Goal: Use online tool/utility: Utilize a website feature to perform a specific function

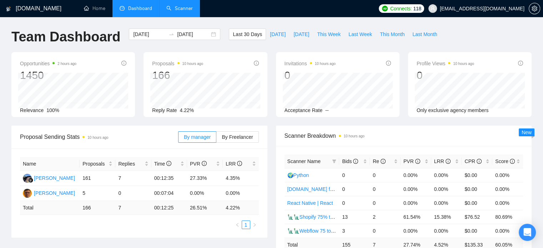
click at [188, 11] on link "Scanner" at bounding box center [179, 8] width 26 height 6
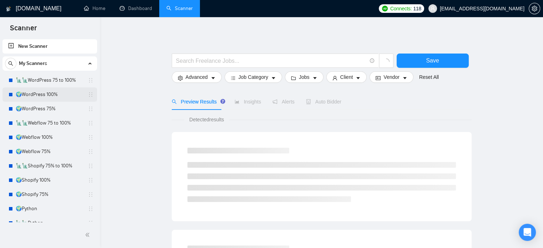
click at [55, 96] on link "🌍WordPress 100%" at bounding box center [50, 95] width 68 height 14
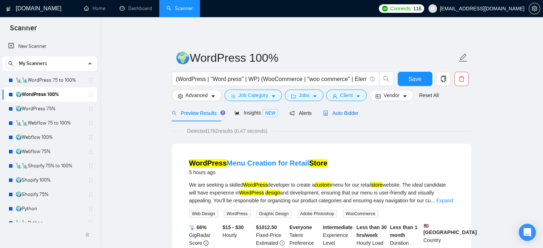
click at [335, 117] on div "Auto Bidder" at bounding box center [340, 113] width 35 height 8
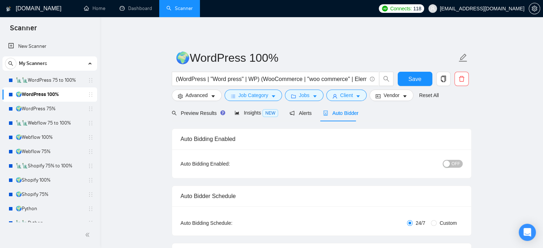
radio input "false"
radio input "true"
checkbox input "true"
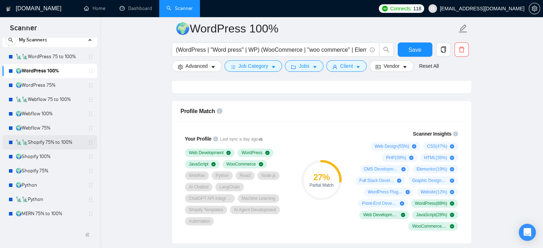
scroll to position [36, 0]
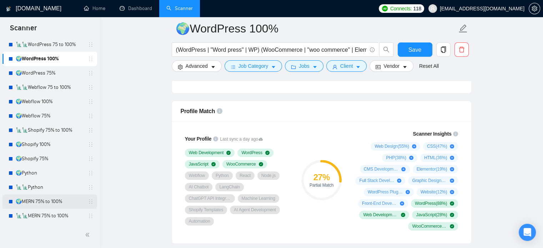
click at [48, 201] on link "🌍MERN 75% to 100%" at bounding box center [50, 202] width 68 height 14
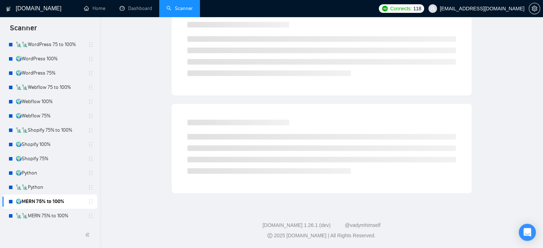
scroll to position [13, 0]
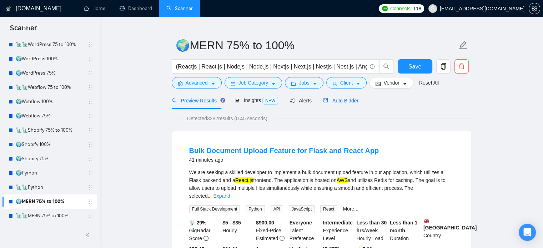
click at [340, 102] on span "Auto Bidder" at bounding box center [340, 101] width 35 height 6
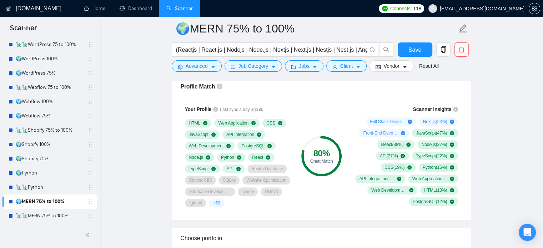
scroll to position [548, 0]
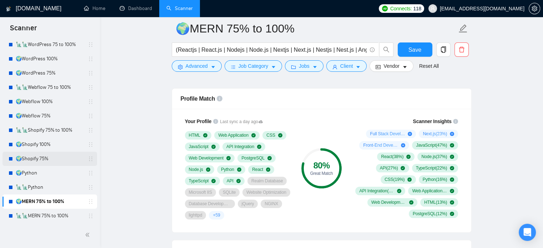
click at [56, 160] on link "🌍Shopify 75%" at bounding box center [50, 159] width 68 height 14
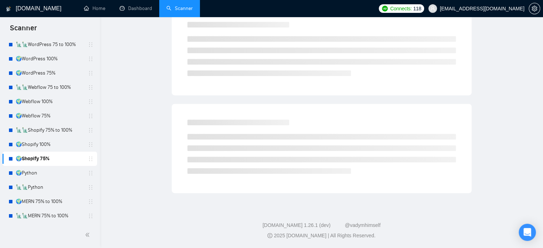
scroll to position [13, 0]
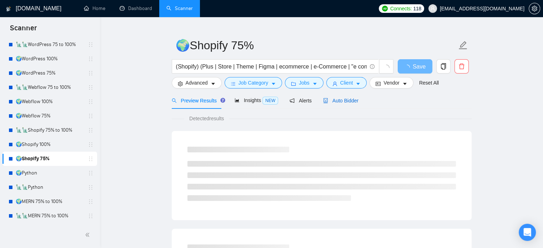
click at [340, 104] on div "Auto Bidder" at bounding box center [340, 101] width 35 height 8
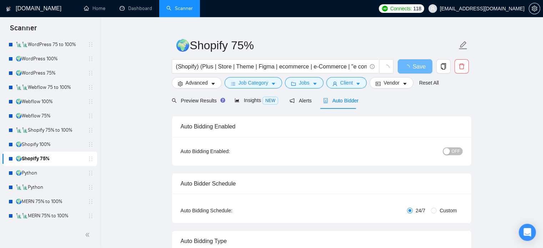
radio input "false"
radio input "true"
checkbox input "true"
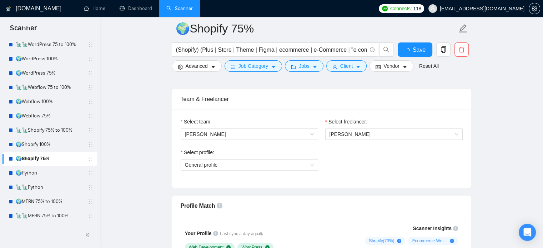
scroll to position [584, 0]
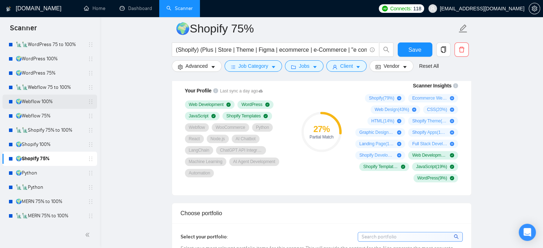
click at [41, 101] on link "🌍Webflow 100%" at bounding box center [50, 102] width 68 height 14
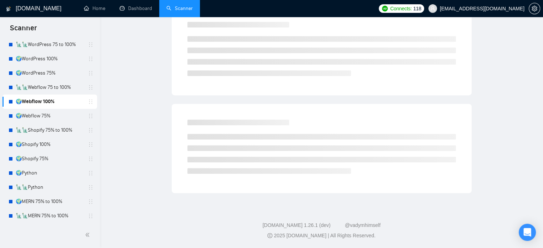
scroll to position [13, 0]
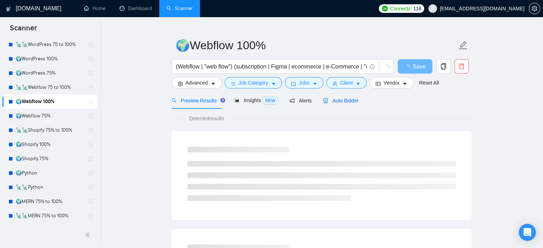
click at [347, 100] on span "Auto Bidder" at bounding box center [340, 101] width 35 height 6
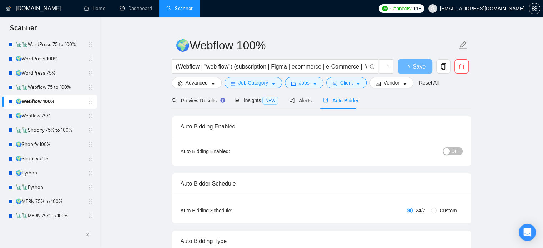
radio input "false"
radio input "true"
checkbox input "true"
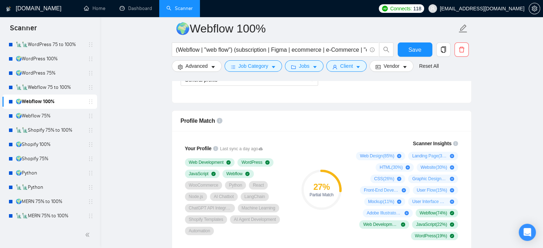
scroll to position [548, 0]
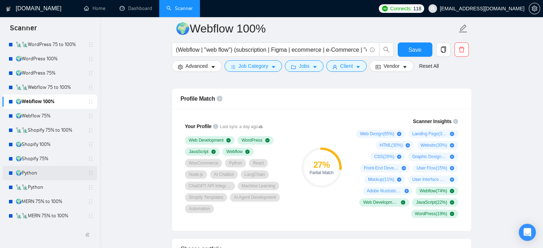
click at [41, 173] on link "🌍Python" at bounding box center [50, 173] width 68 height 14
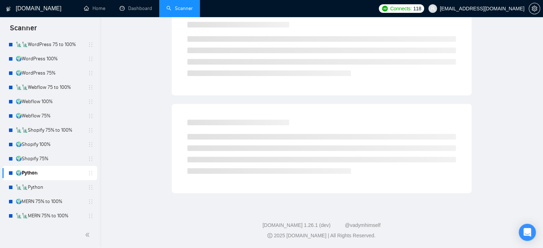
scroll to position [13, 0]
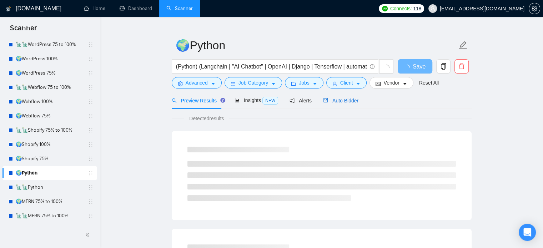
click at [344, 101] on span "Auto Bidder" at bounding box center [340, 101] width 35 height 6
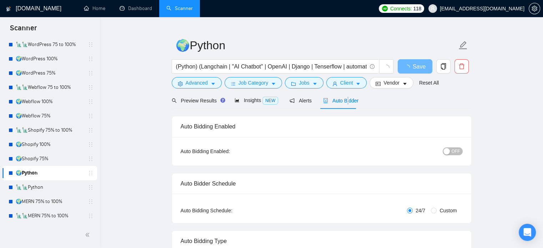
radio input "false"
radio input "true"
checkbox input "true"
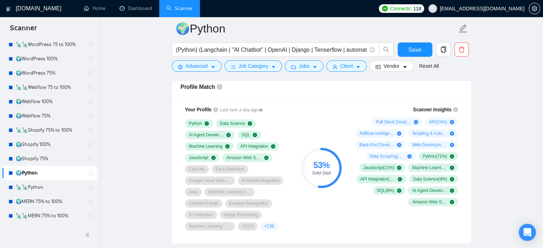
scroll to position [548, 0]
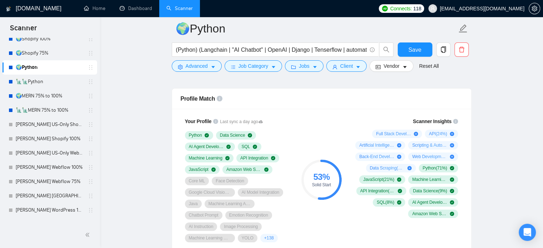
scroll to position [143, 0]
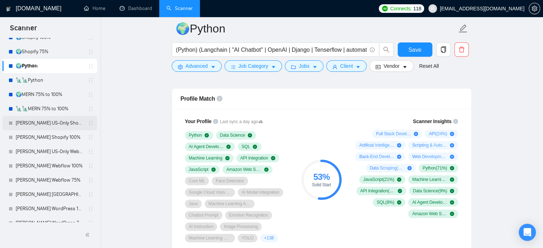
click at [54, 127] on link "[PERSON_NAME] US-Only Shopify 100%" at bounding box center [50, 123] width 68 height 14
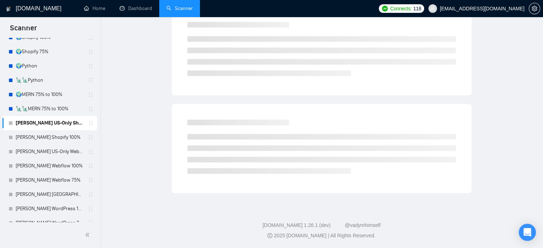
scroll to position [13, 0]
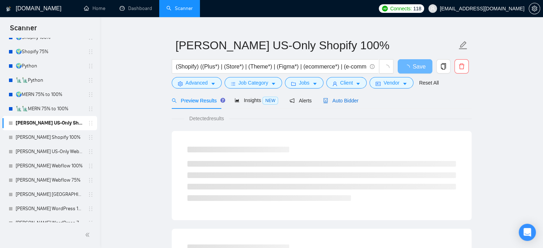
click at [343, 100] on span "Auto Bidder" at bounding box center [340, 101] width 35 height 6
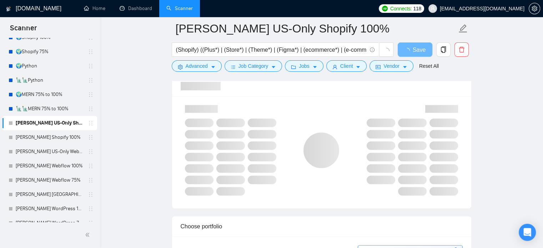
scroll to position [548, 0]
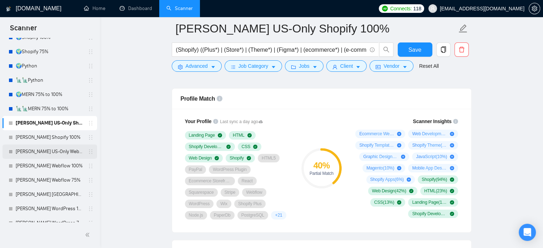
click at [47, 153] on link "[PERSON_NAME] US-Only Webflow" at bounding box center [50, 152] width 68 height 14
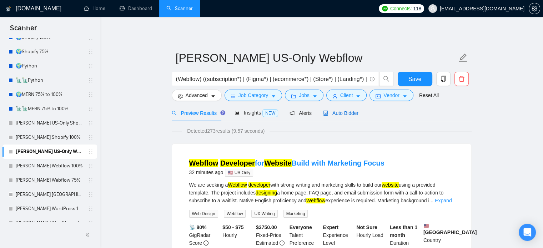
click at [346, 116] on div "Auto Bidder" at bounding box center [340, 113] width 35 height 8
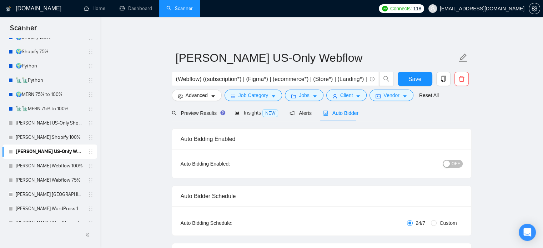
radio input "false"
radio input "true"
checkbox input "true"
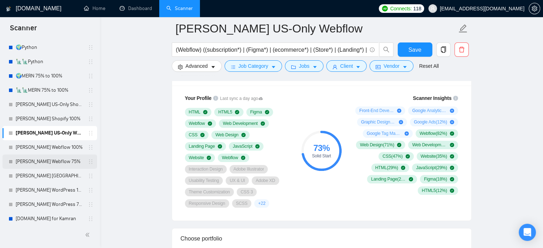
scroll to position [179, 0]
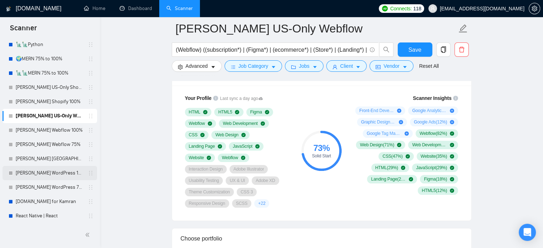
click at [66, 173] on link "[PERSON_NAME] WordPress 100%" at bounding box center [50, 173] width 68 height 14
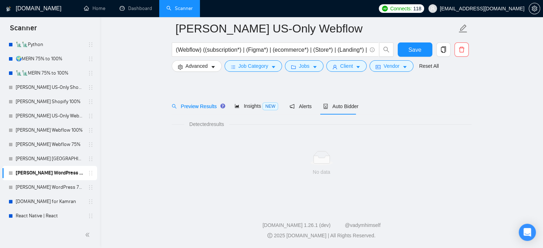
scroll to position [13, 0]
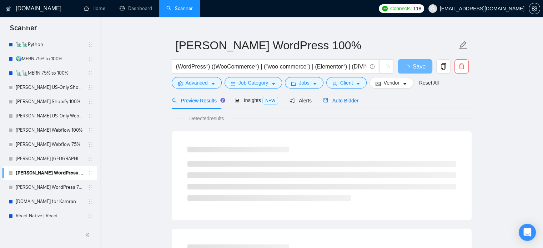
click at [332, 100] on span "Auto Bidder" at bounding box center [340, 101] width 35 height 6
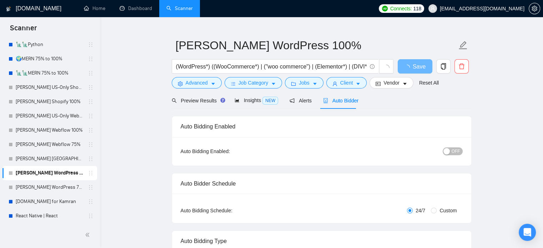
radio input "false"
radio input "true"
checkbox input "true"
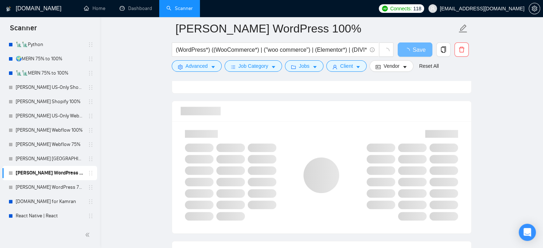
scroll to position [548, 0]
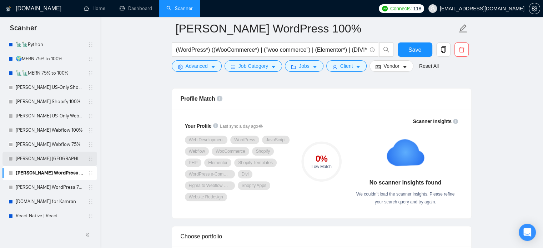
click at [58, 160] on link "[PERSON_NAME] [GEOGRAPHIC_DATA]-Only WordPress 100%" at bounding box center [50, 159] width 68 height 14
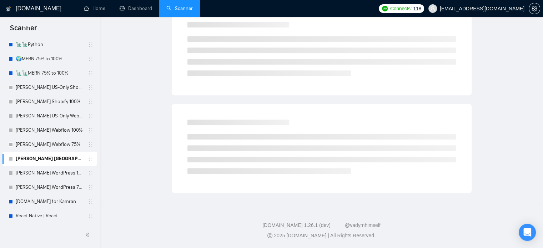
scroll to position [13, 0]
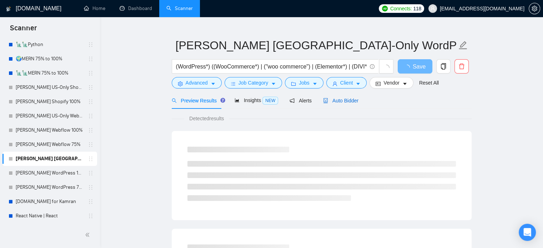
click at [342, 103] on span "Auto Bidder" at bounding box center [340, 101] width 35 height 6
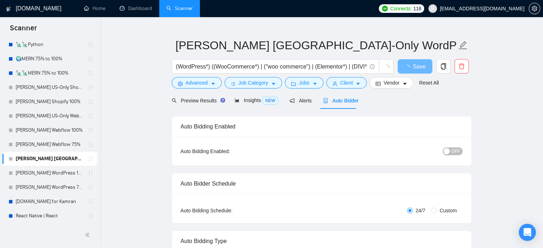
radio input "false"
radio input "true"
checkbox input "true"
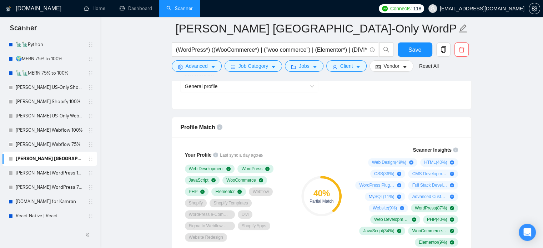
scroll to position [477, 0]
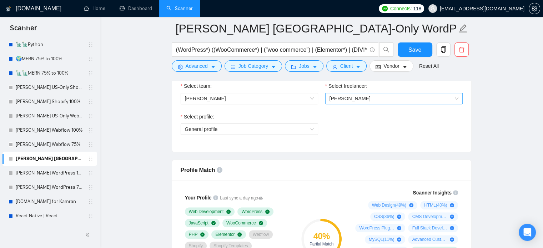
click at [423, 98] on span "[PERSON_NAME]" at bounding box center [394, 98] width 129 height 11
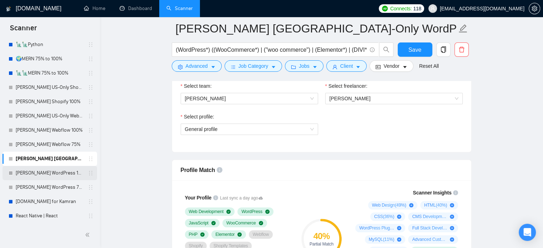
scroll to position [143, 0]
